Goal: Find specific page/section: Find specific page/section

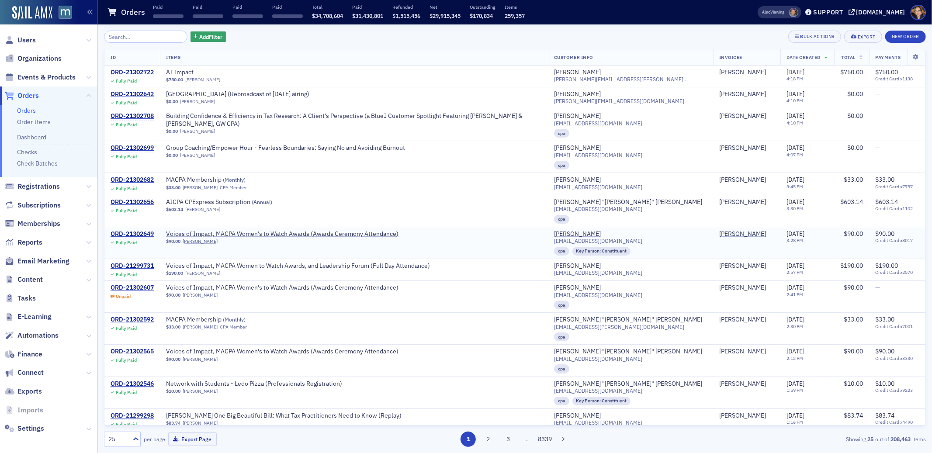
scroll to position [172, 0]
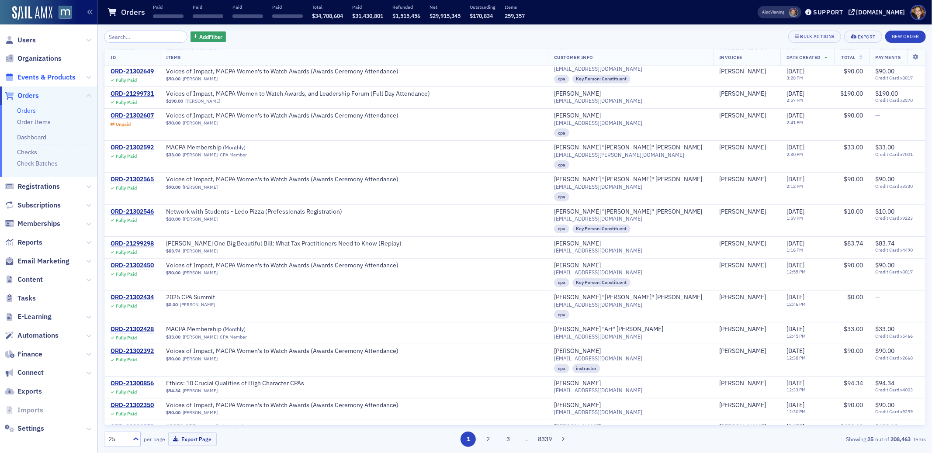
click at [31, 76] on span "Events & Products" at bounding box center [46, 78] width 58 height 10
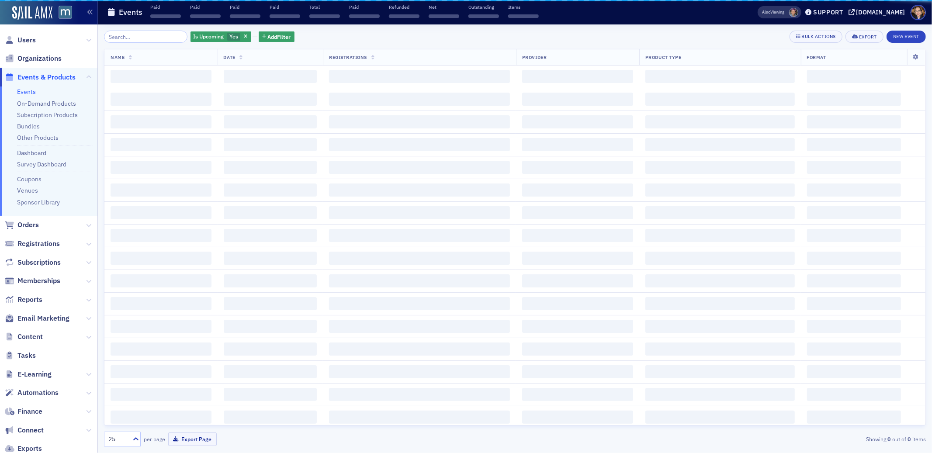
click at [139, 35] on input "search" at bounding box center [145, 37] width 83 height 12
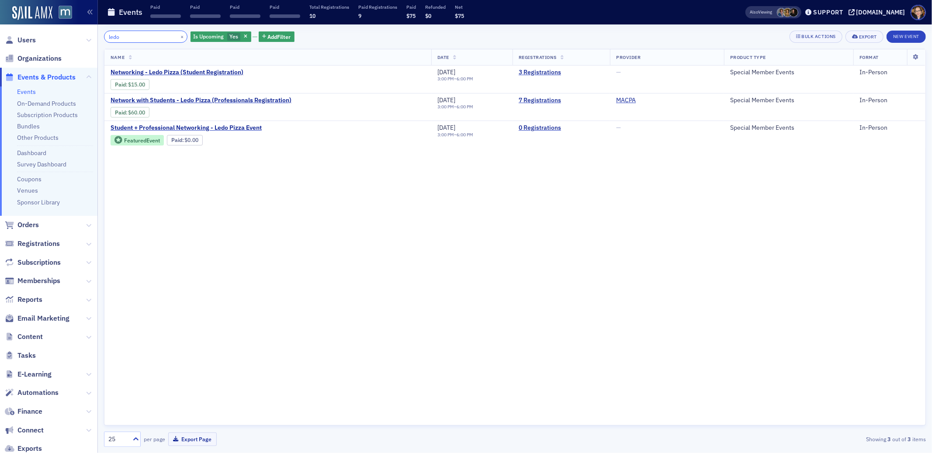
drag, startPoint x: 130, startPoint y: 36, endPoint x: 98, endPoint y: 36, distance: 32.3
click at [98, 36] on div "ledo × Is Upcoming Yes Add Filter Bulk Actions Export New Event Name Date Regis…" at bounding box center [515, 238] width 835 height 429
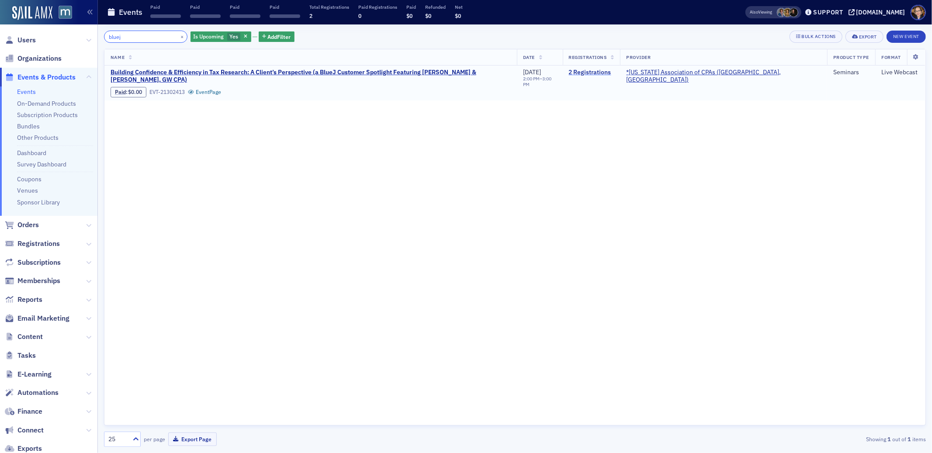
type input "bluej"
click at [615, 70] on link "2 Registrations" at bounding box center [591, 73] width 45 height 8
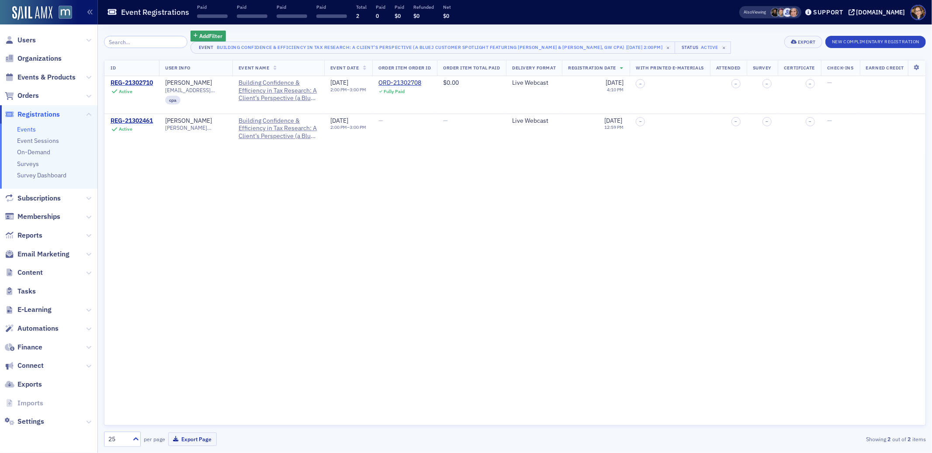
click at [31, 114] on span "Registrations" at bounding box center [38, 115] width 42 height 10
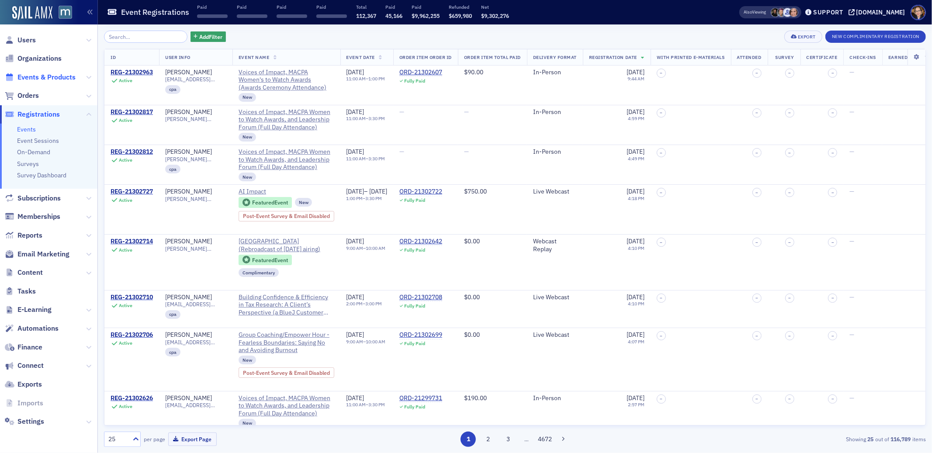
click at [39, 77] on span "Events & Products" at bounding box center [46, 78] width 58 height 10
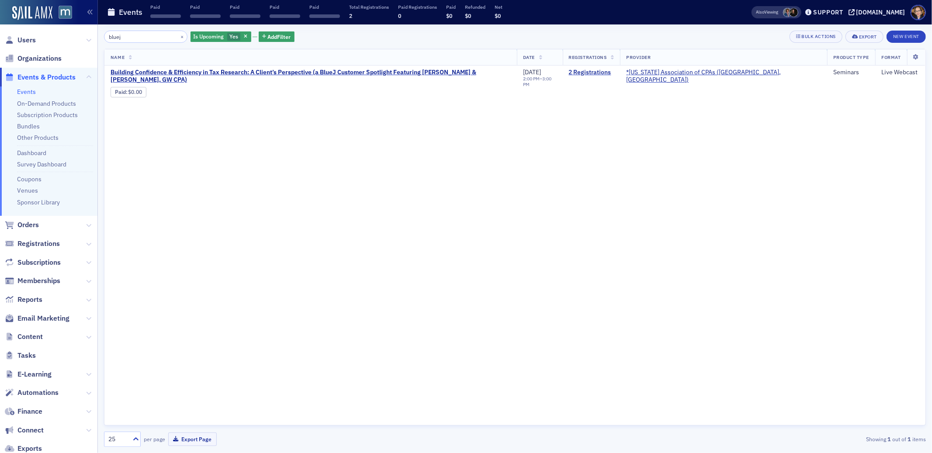
drag, startPoint x: 131, startPoint y: 35, endPoint x: 101, endPoint y: 33, distance: 29.4
click at [101, 33] on div "bluej × Is Upcoming Yes Add Filter Bulk Actions Export New Event Name Date Regi…" at bounding box center [515, 238] width 835 height 429
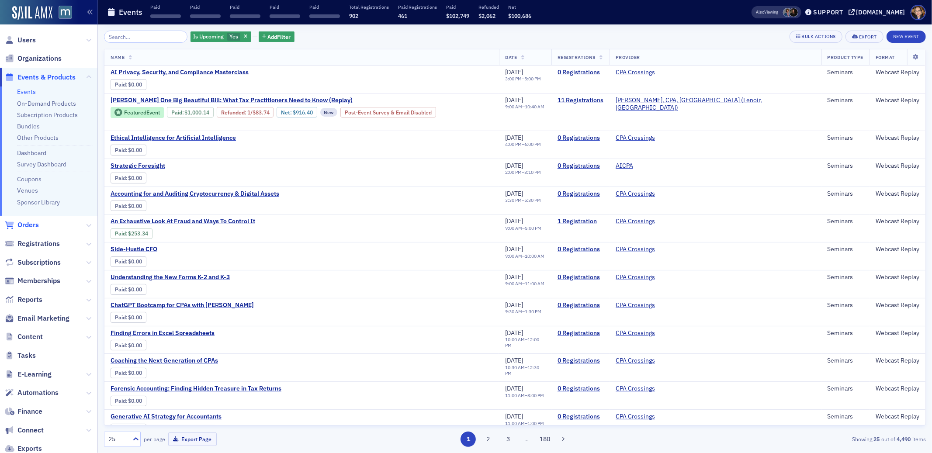
click at [31, 223] on span "Orders" at bounding box center [27, 225] width 21 height 10
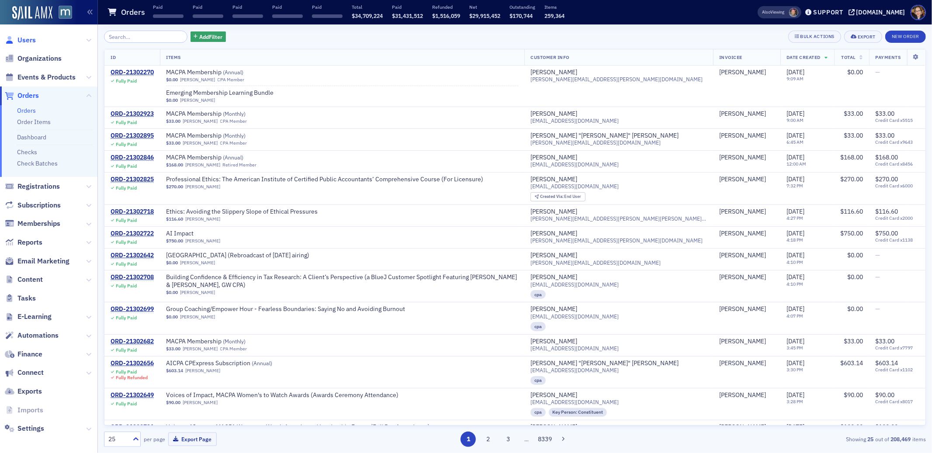
click at [23, 37] on span "Users" at bounding box center [26, 40] width 18 height 10
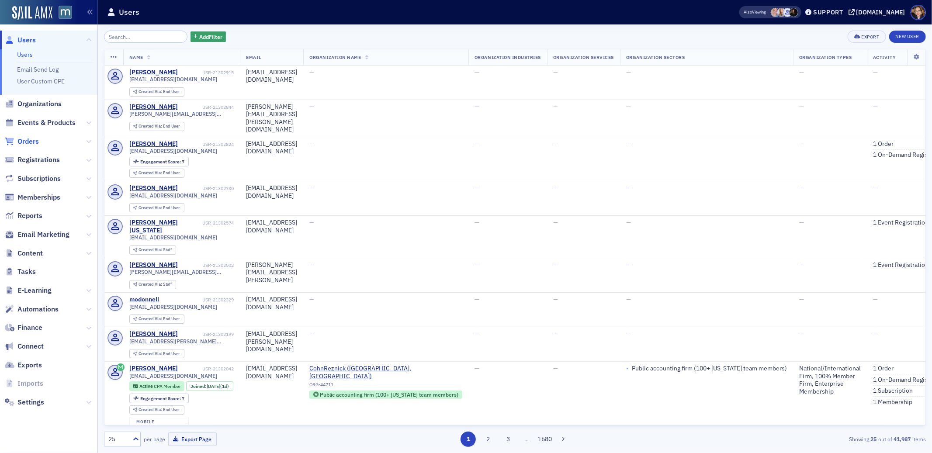
click at [34, 140] on span "Orders" at bounding box center [27, 142] width 21 height 10
